Goal: Transaction & Acquisition: Purchase product/service

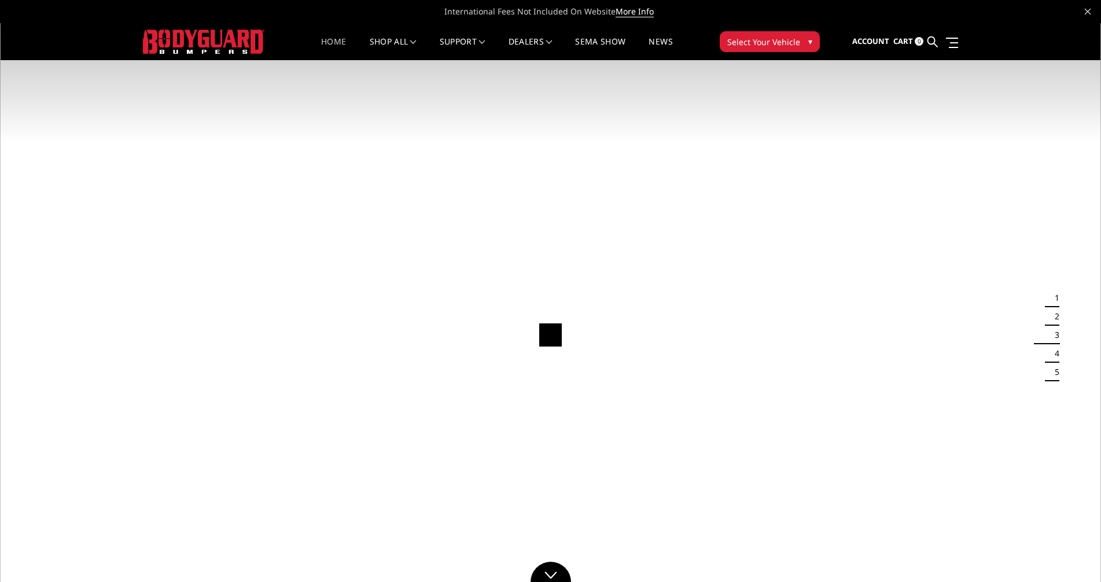
click at [572, 45] on span "Select Your Vehicle" at bounding box center [763, 42] width 73 height 12
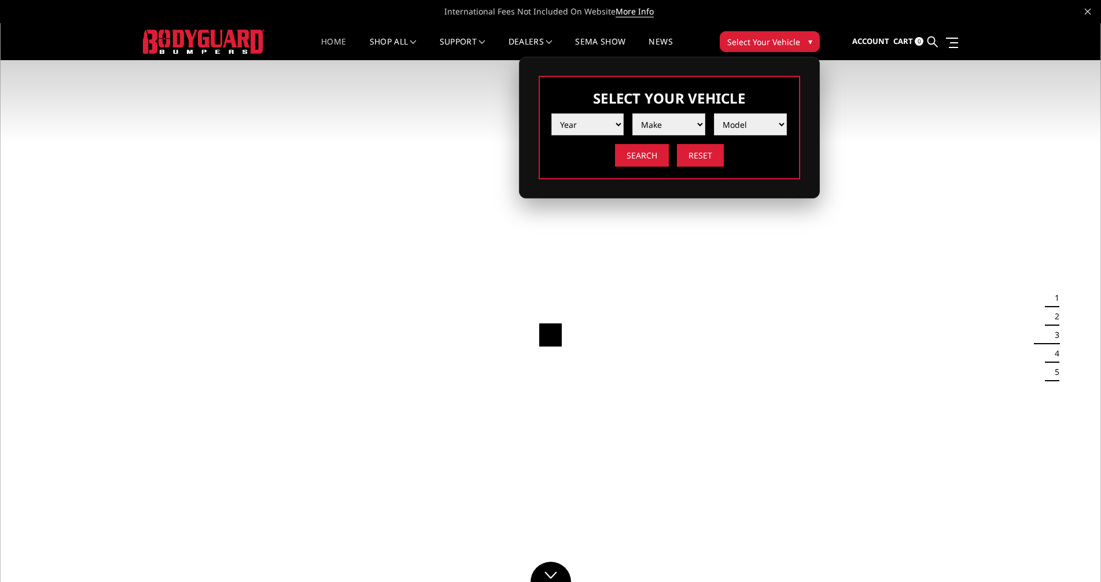
click at [572, 122] on select "Year 2025 2024 2023 2022 2021 2020 2019 2018 2017 2016 2015 2014 2013 2012 2011…" at bounding box center [588, 124] width 73 height 22
select select "yr_2017"
click at [552, 113] on select "Year 2025 2024 2023 2022 2021 2020 2019 2018 2017 2016 2015 2014 2013 2012 2011…" at bounding box center [588, 124] width 73 height 22
click at [572, 123] on select "Make Chevrolet Ford GMC Nissan Ram Toyota" at bounding box center [669, 124] width 73 height 22
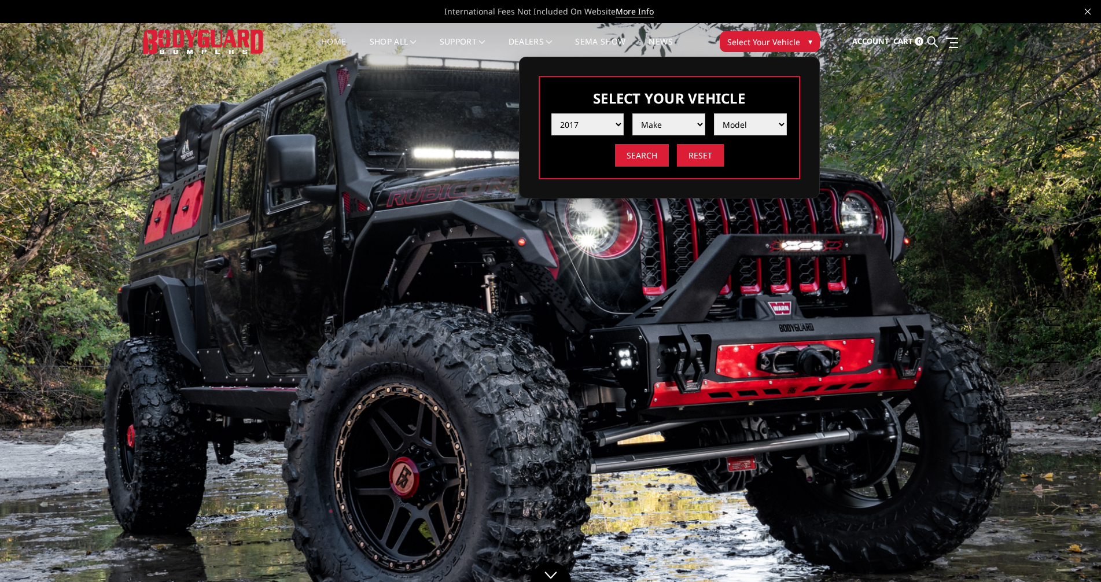
select select "mk_ford"
click at [572, 113] on select "Make Chevrolet Ford GMC Nissan Ram Toyota" at bounding box center [669, 124] width 73 height 22
click at [572, 123] on select "Model F150 F150 Raptor F250 / F350 F450 F550" at bounding box center [750, 124] width 73 height 22
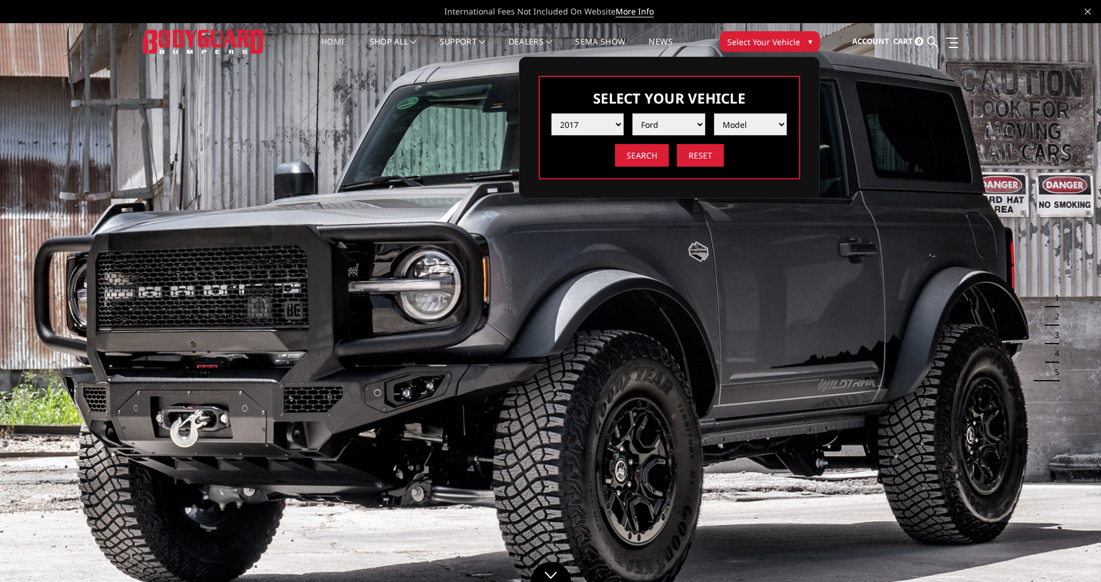
select select "md_f250-f350"
click at [572, 113] on select "Model F150 F150 Raptor F250 / F350 F450 F550" at bounding box center [750, 124] width 73 height 22
click at [572, 160] on input "Search" at bounding box center [642, 155] width 54 height 23
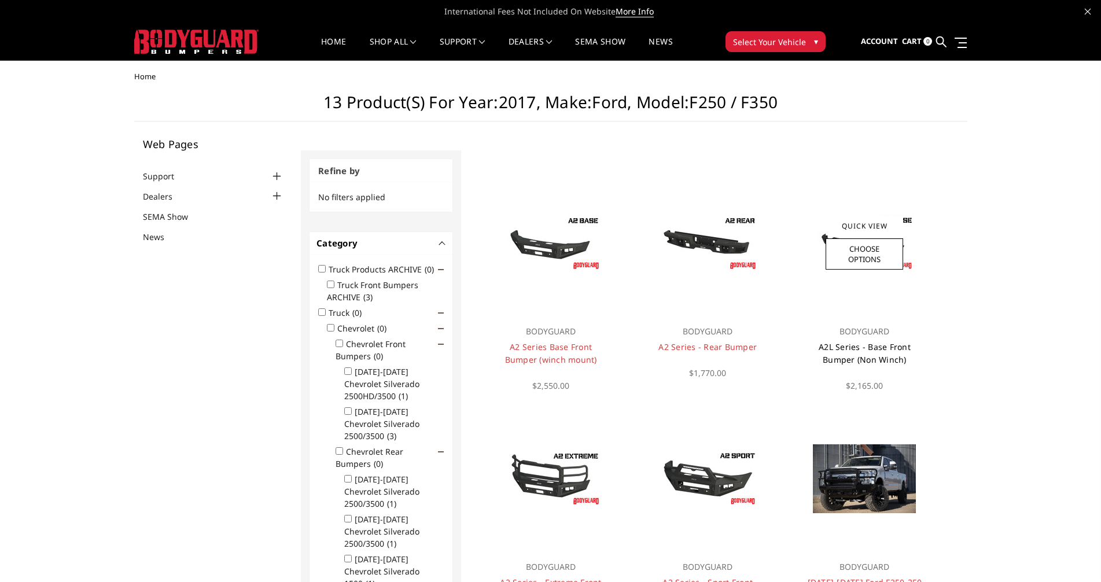
click at [872, 354] on link "A2L Series - Base Front Bumper (Non Winch)" at bounding box center [865, 353] width 92 height 24
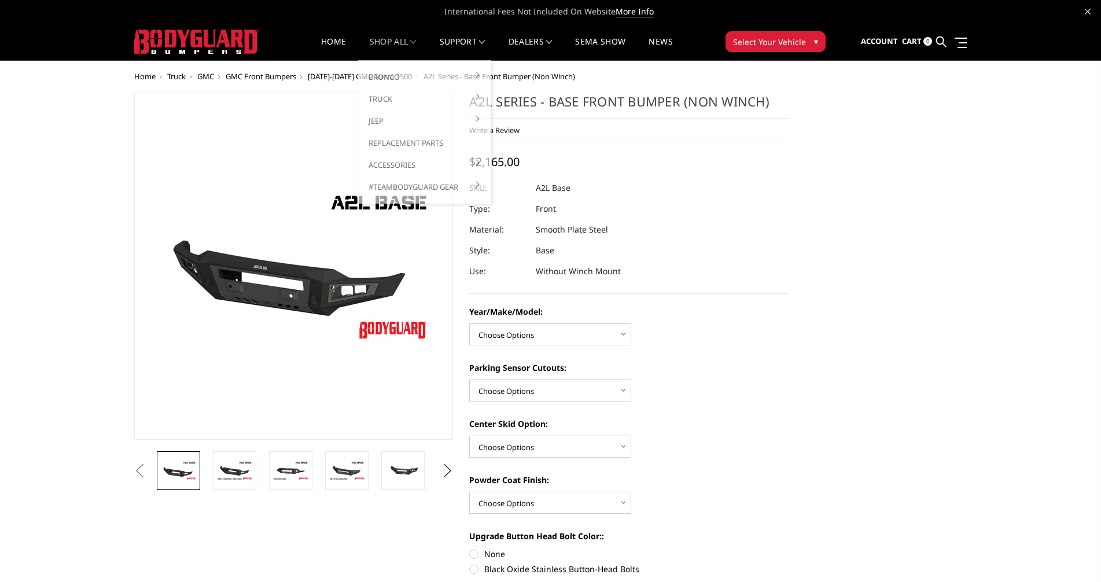
click at [399, 40] on link "shop all" at bounding box center [393, 49] width 47 height 23
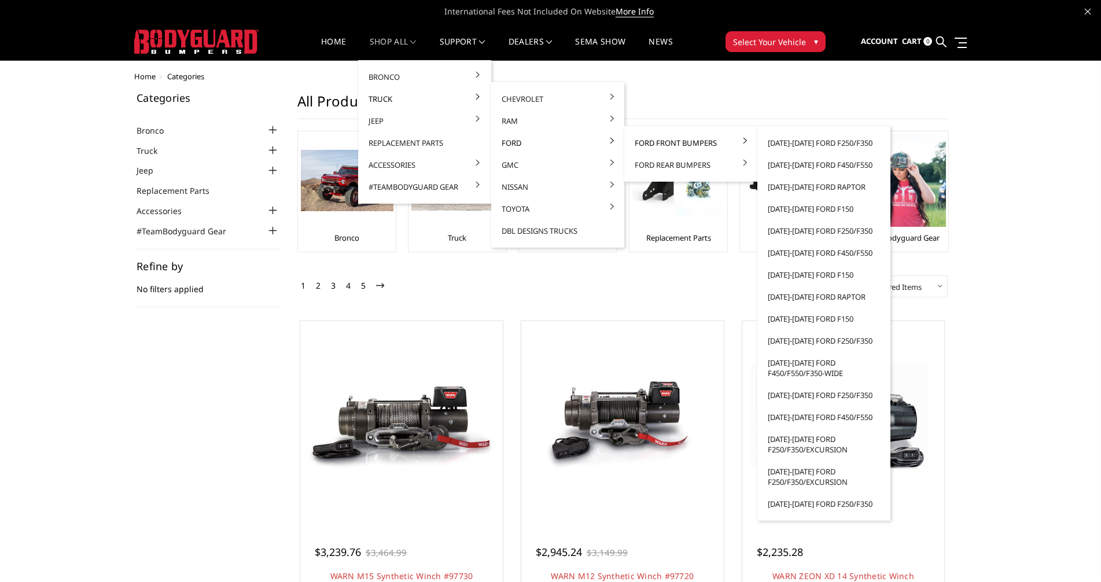
click at [685, 141] on link "Ford Front Bumpers" at bounding box center [691, 143] width 124 height 22
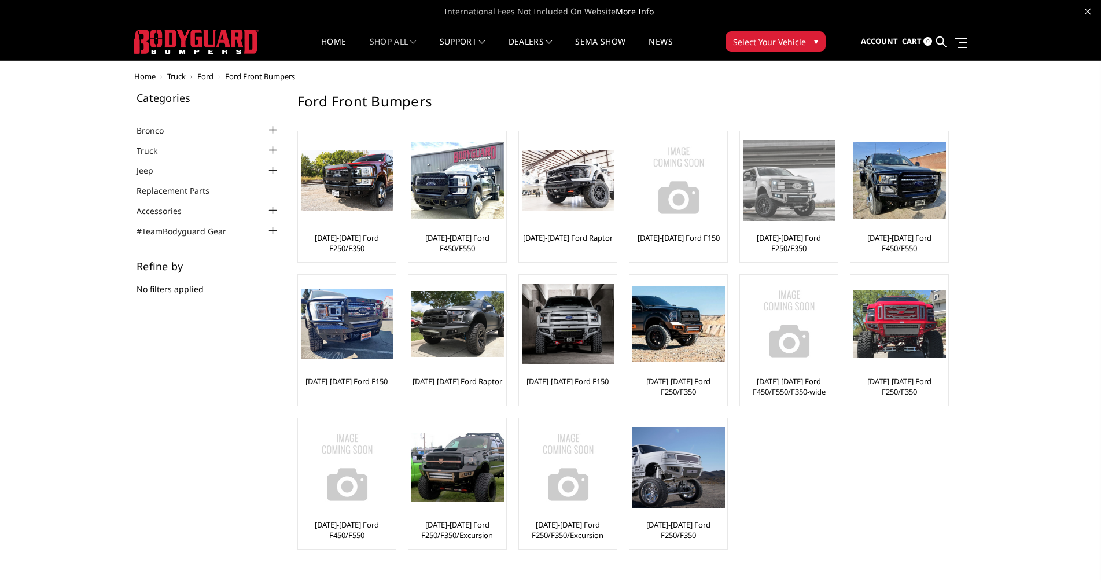
click at [800, 205] on img at bounding box center [789, 180] width 93 height 80
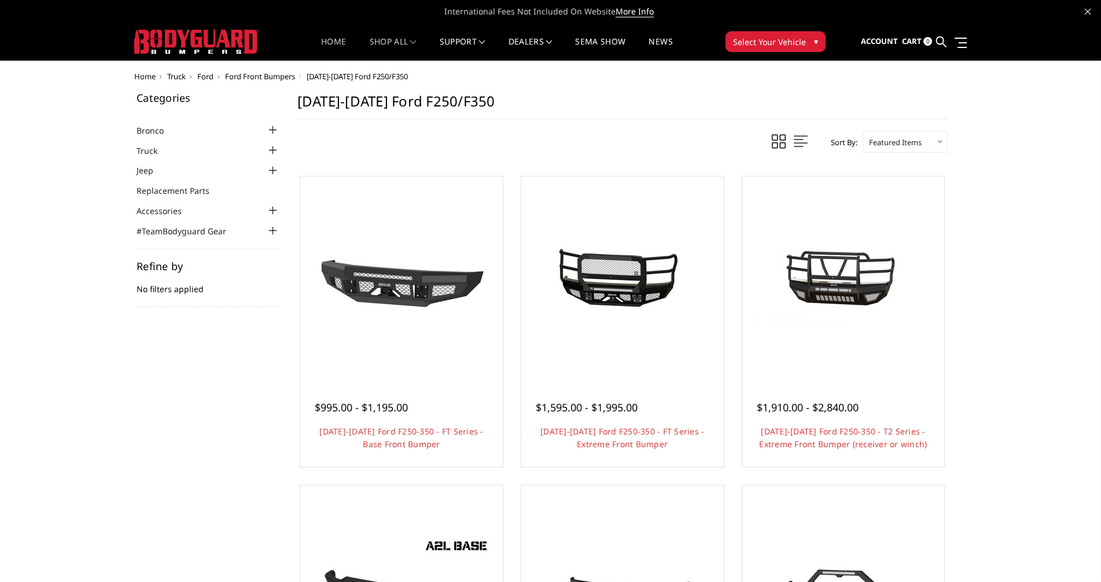
click at [328, 43] on link "Home" at bounding box center [333, 49] width 25 height 23
click at [334, 39] on link "Home" at bounding box center [333, 49] width 25 height 23
click at [322, 42] on link "Home" at bounding box center [333, 49] width 25 height 23
click at [190, 43] on img at bounding box center [196, 42] width 124 height 24
click at [1087, 13] on icon at bounding box center [1088, 12] width 6 height 6
